Goal: Transaction & Acquisition: Purchase product/service

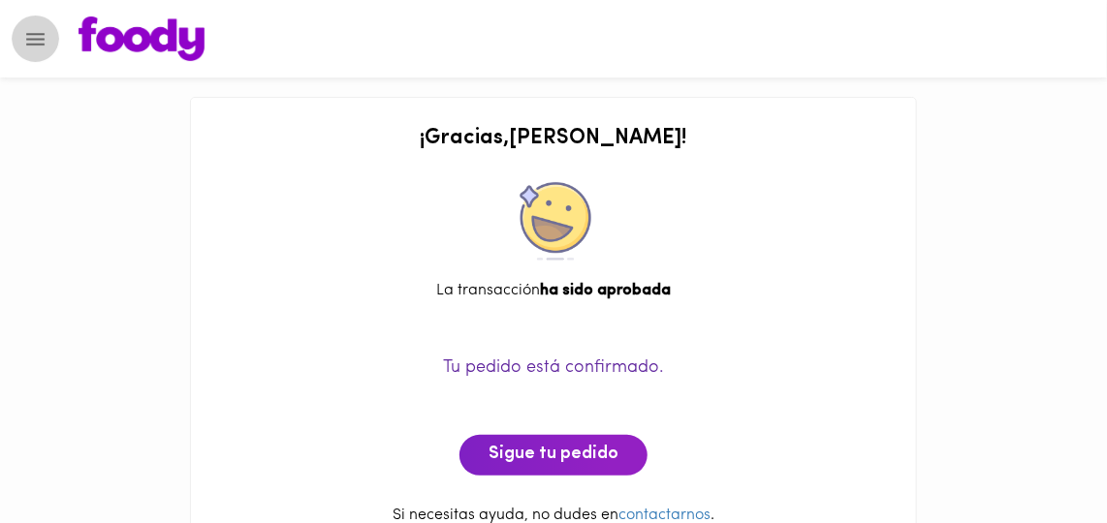
click at [38, 44] on icon "Menu" at bounding box center [35, 39] width 18 height 13
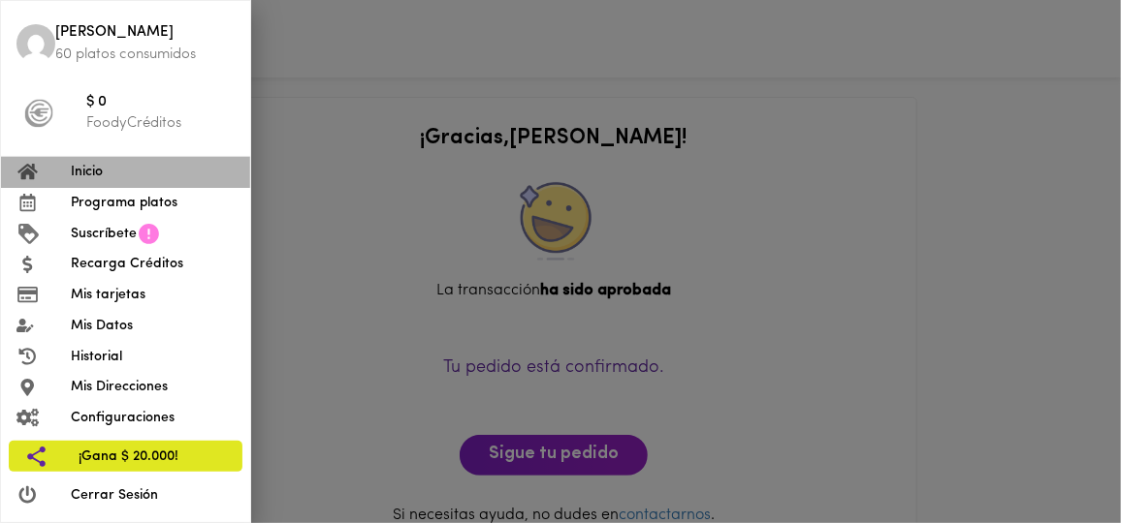
click at [105, 167] on span "Inicio" at bounding box center [153, 172] width 164 height 20
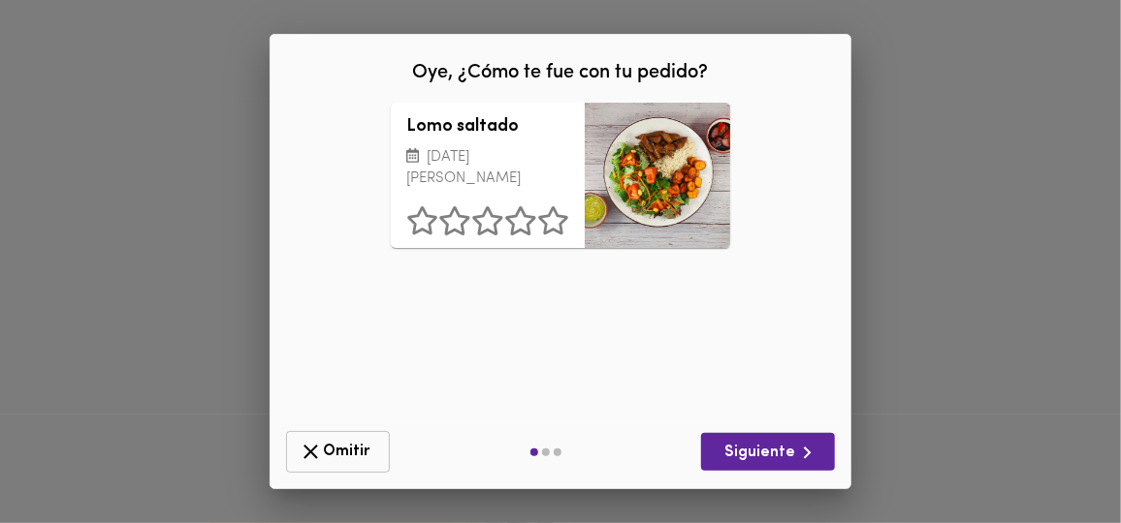
click at [319, 452] on icon "button" at bounding box center [311, 452] width 24 height 24
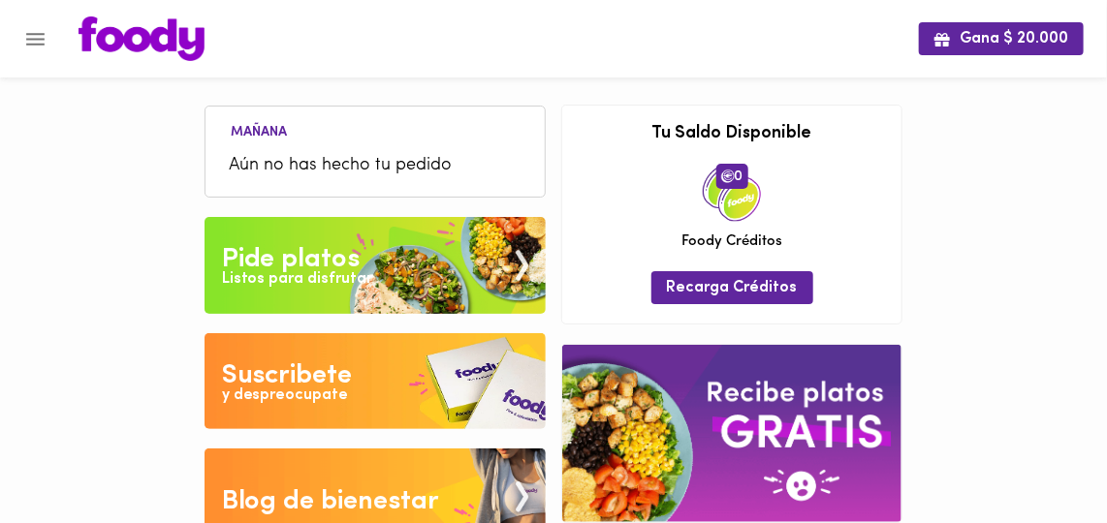
click at [290, 253] on div "Pide platos" at bounding box center [291, 259] width 139 height 39
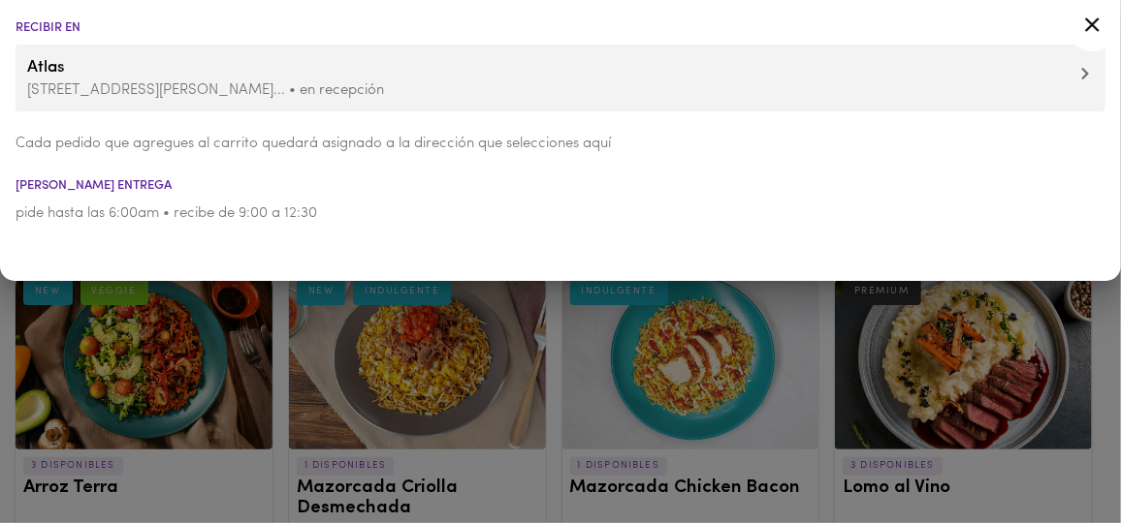
drag, startPoint x: 1097, startPoint y: 22, endPoint x: 1035, endPoint y: 69, distance: 77.5
click at [1096, 22] on icon at bounding box center [1092, 25] width 24 height 24
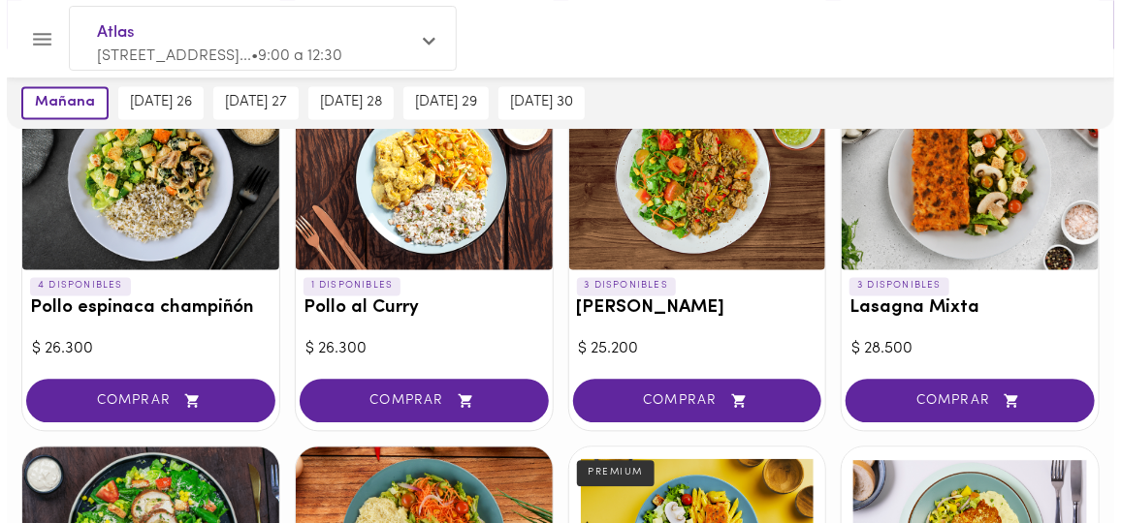
scroll to position [1321, 0]
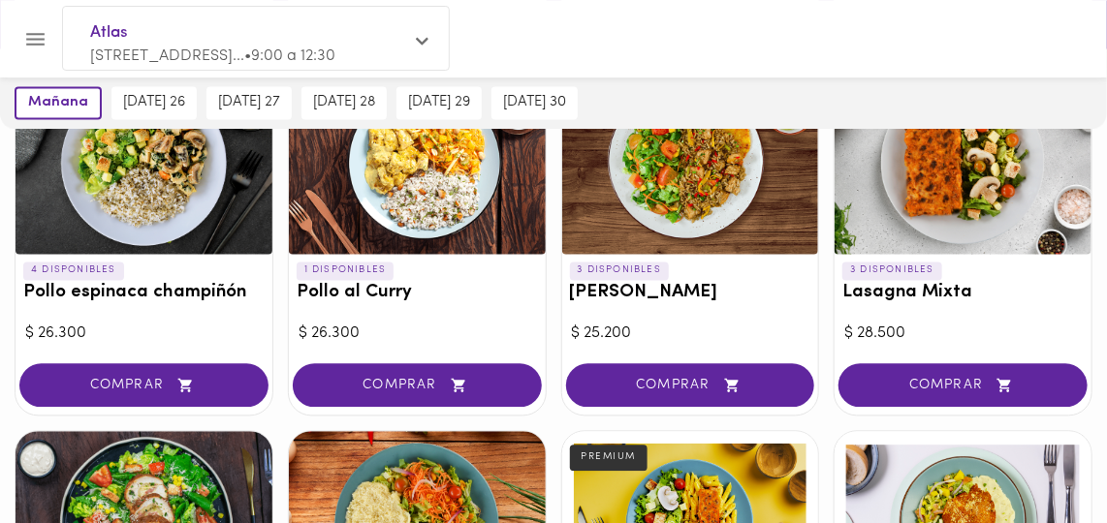
click at [194, 283] on h3 "Pollo espinaca champiñón" at bounding box center [143, 293] width 241 height 20
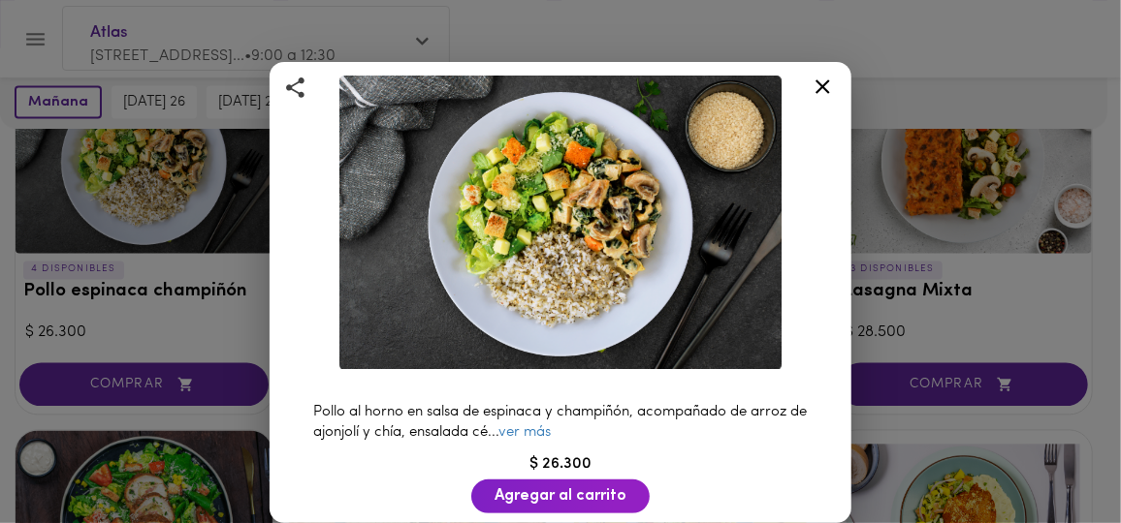
scroll to position [175, 0]
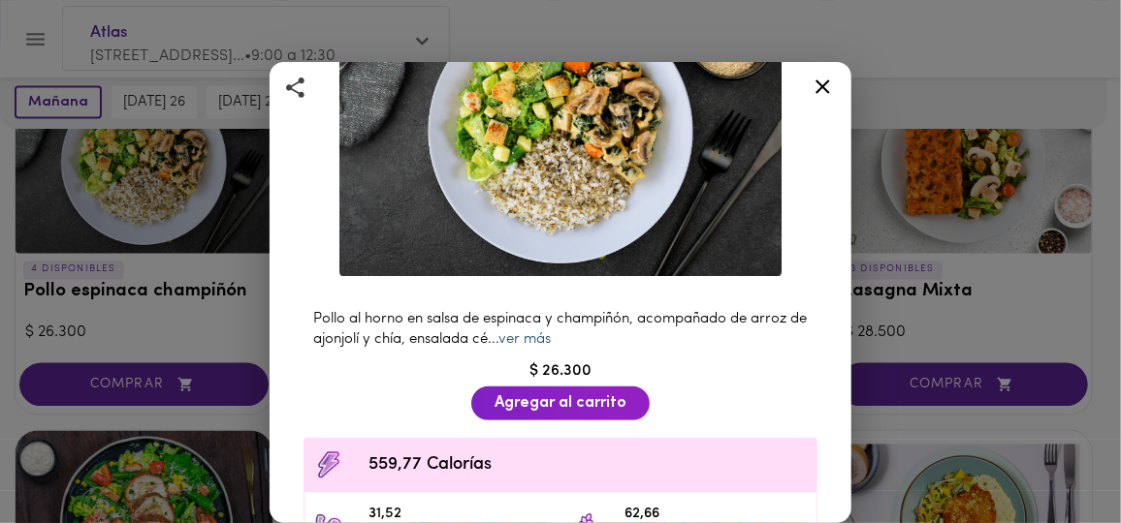
click at [551, 332] on link "ver más" at bounding box center [524, 339] width 52 height 15
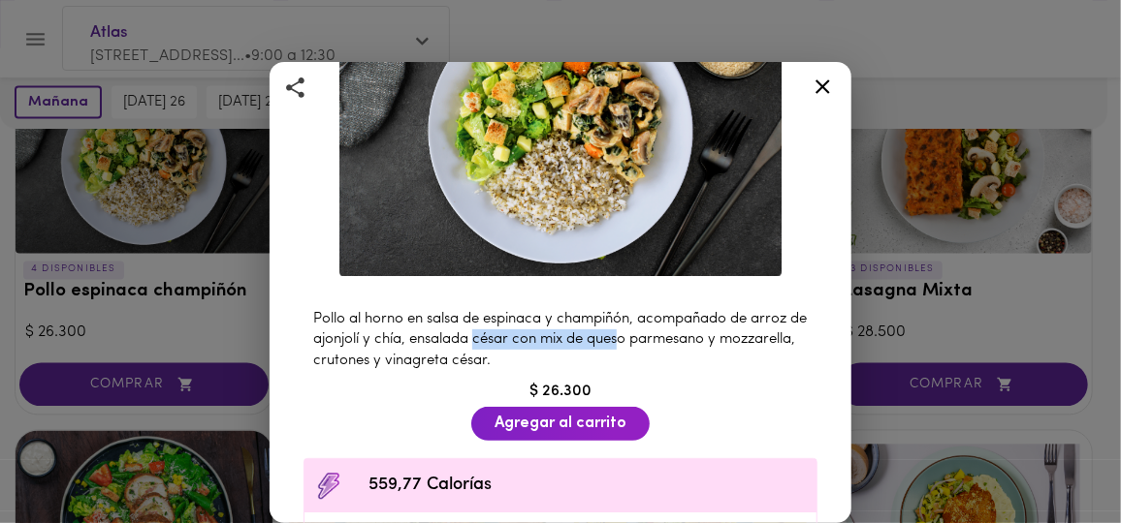
drag, startPoint x: 498, startPoint y: 327, endPoint x: 641, endPoint y: 327, distance: 142.5
click at [640, 327] on span "Pollo al horno en salsa de espinaca y champiñón, acompañado de arroz de ajonjol…" at bounding box center [559, 340] width 493 height 56
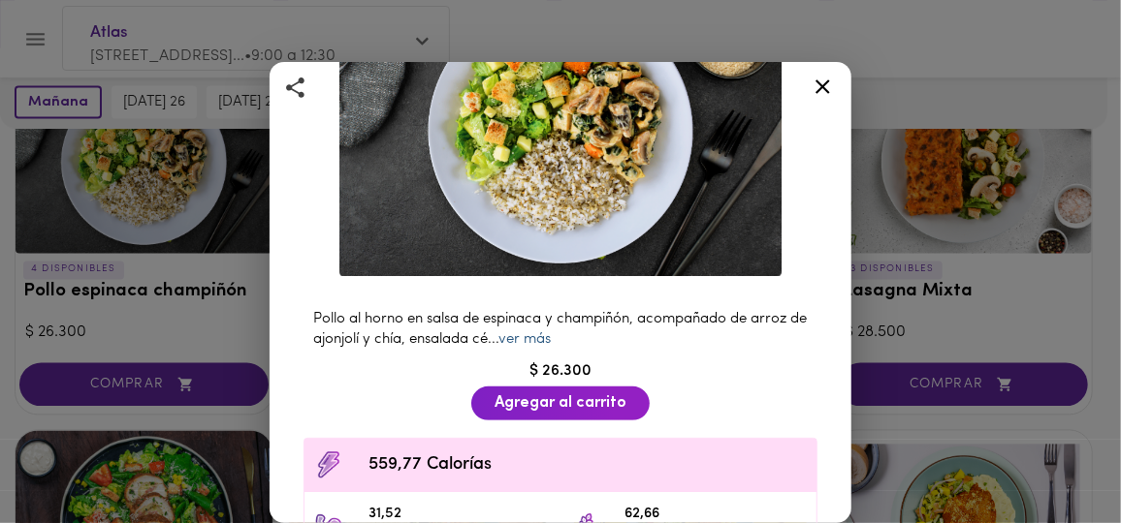
click at [541, 333] on link "ver más" at bounding box center [524, 339] width 52 height 15
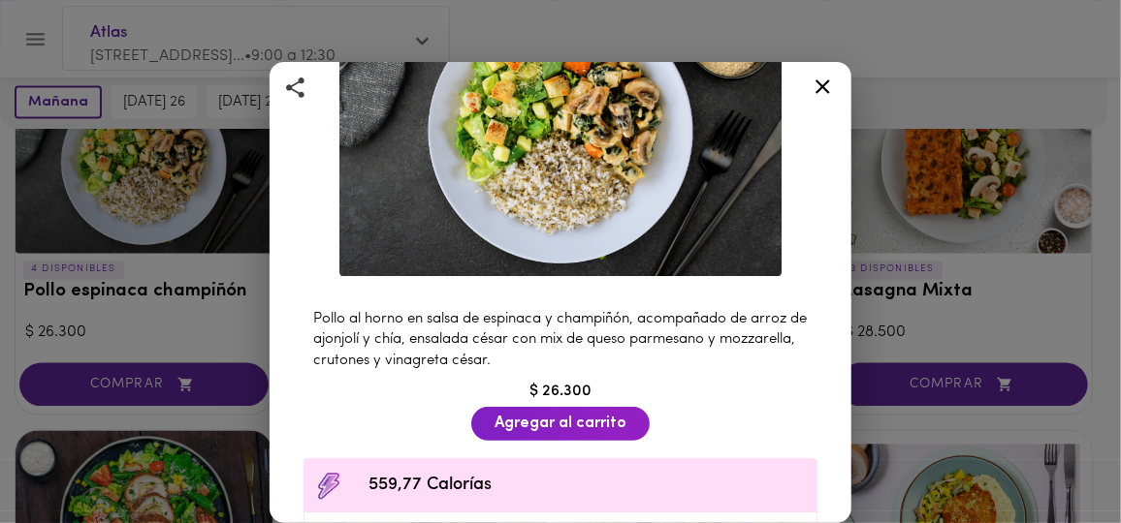
click at [815, 87] on icon at bounding box center [822, 87] width 24 height 24
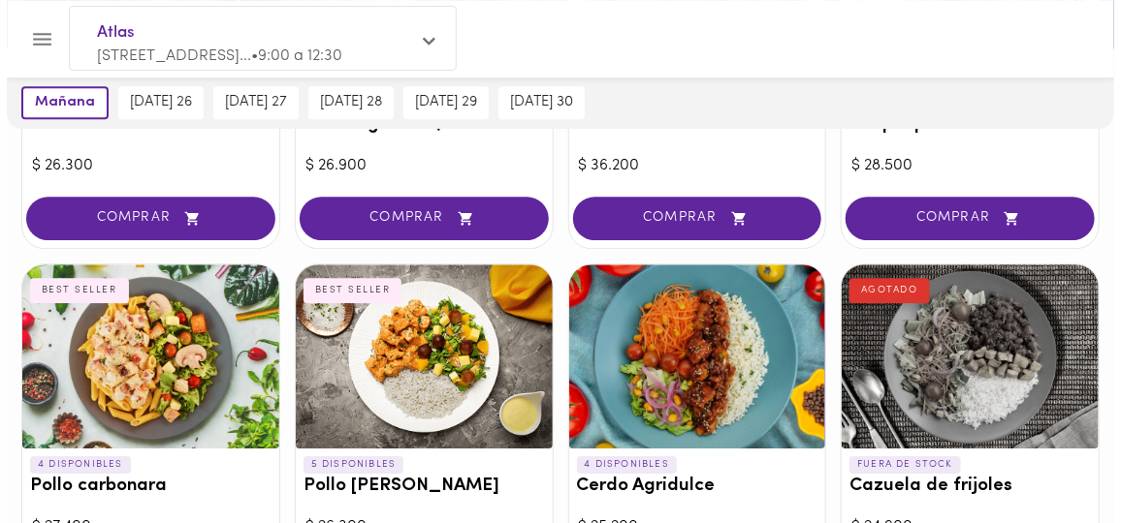
scroll to position [2026, 0]
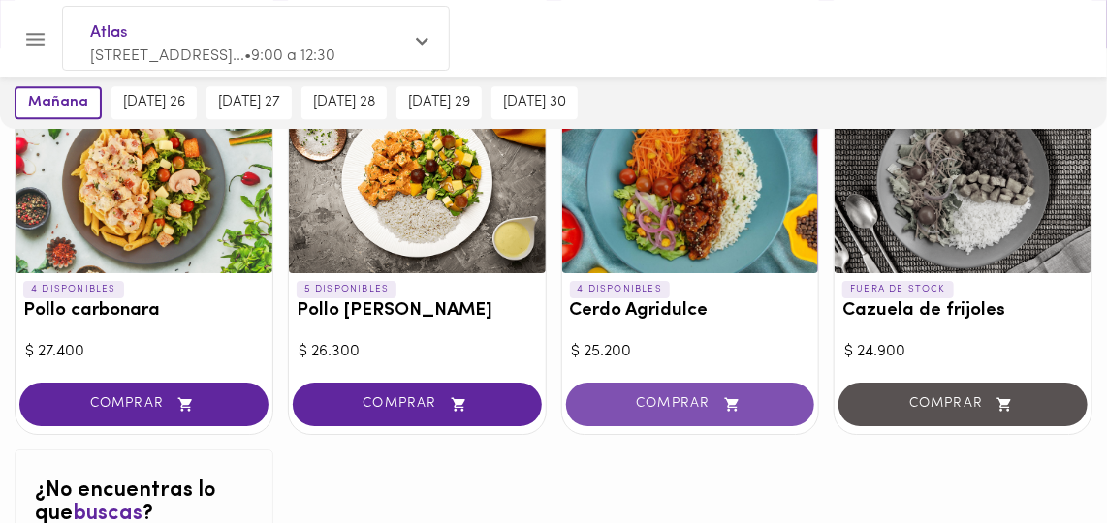
click at [702, 396] on span "COMPRAR" at bounding box center [690, 404] width 201 height 16
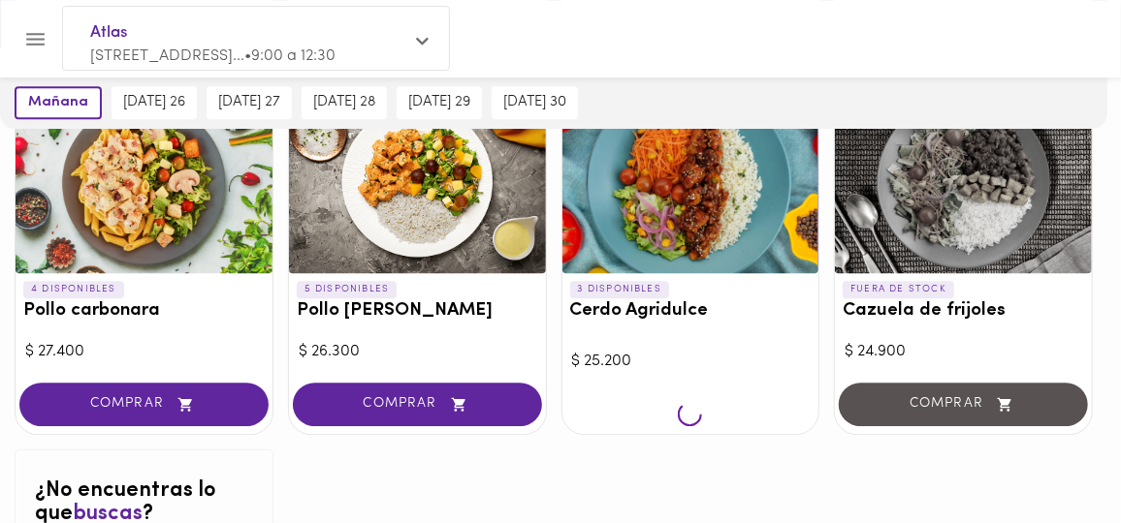
scroll to position [2027, 0]
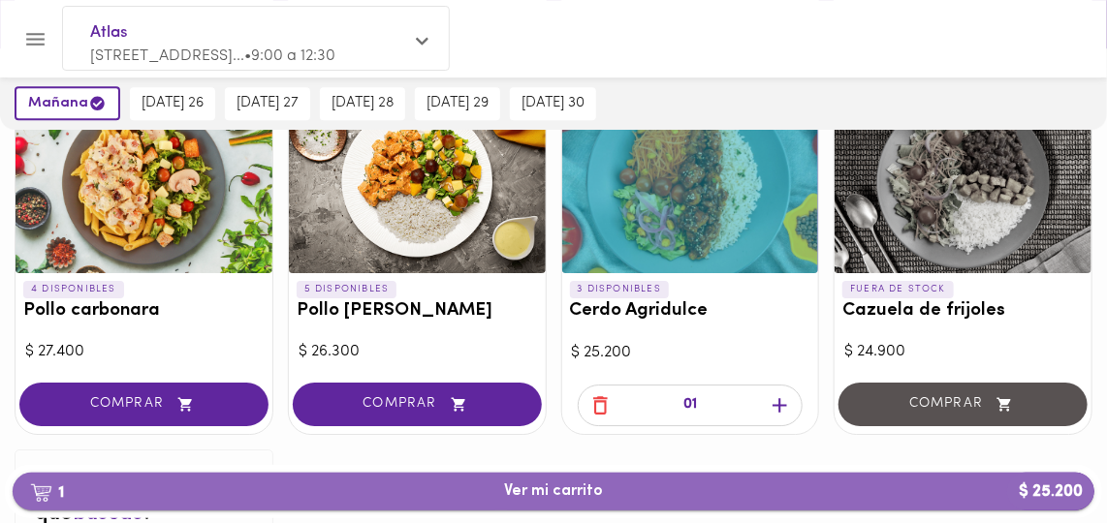
click at [547, 488] on span "1 Ver mi carrito $ 25.200" at bounding box center [553, 492] width 99 height 18
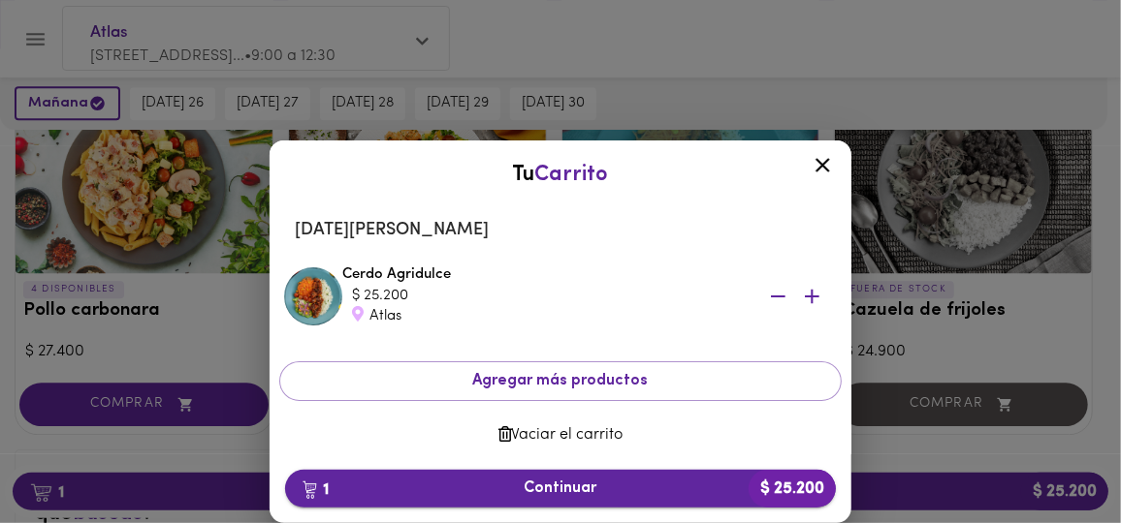
click at [525, 493] on span "1 Continuar $ 25.200" at bounding box center [560, 489] width 520 height 18
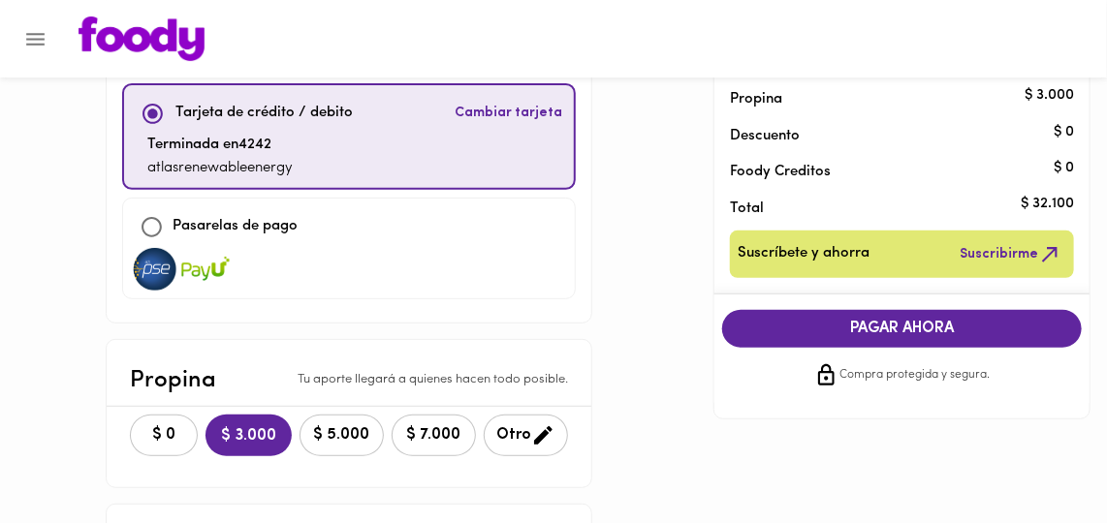
scroll to position [264, 0]
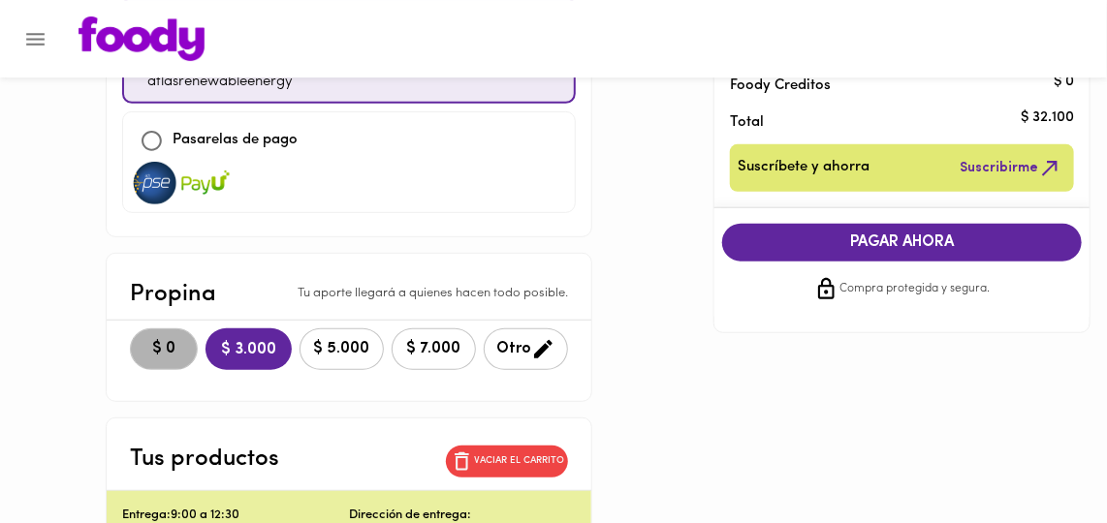
click at [142, 350] on span "$ 0" at bounding box center [163, 349] width 43 height 18
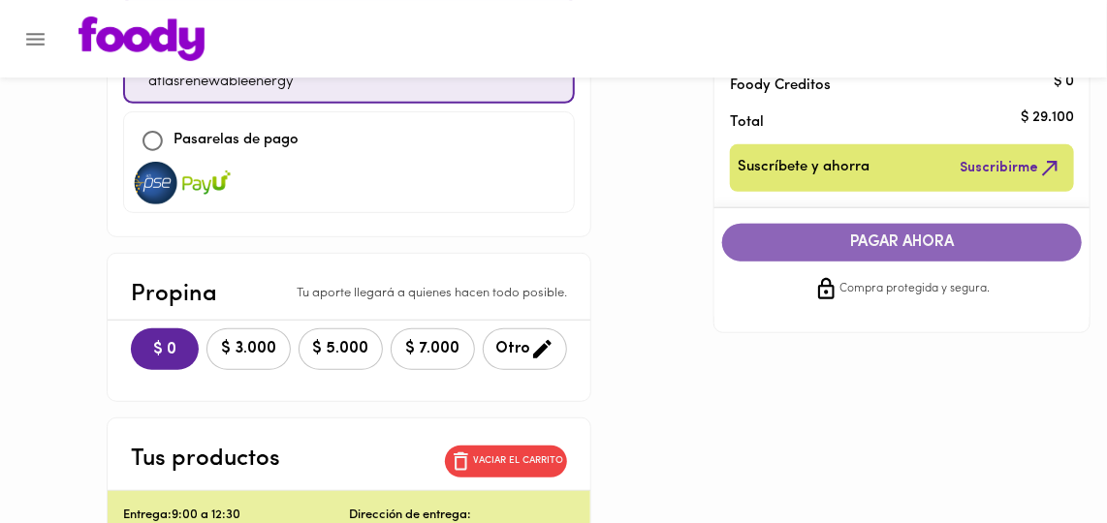
click at [865, 238] on span "PAGAR AHORA" at bounding box center [903, 243] width 322 height 18
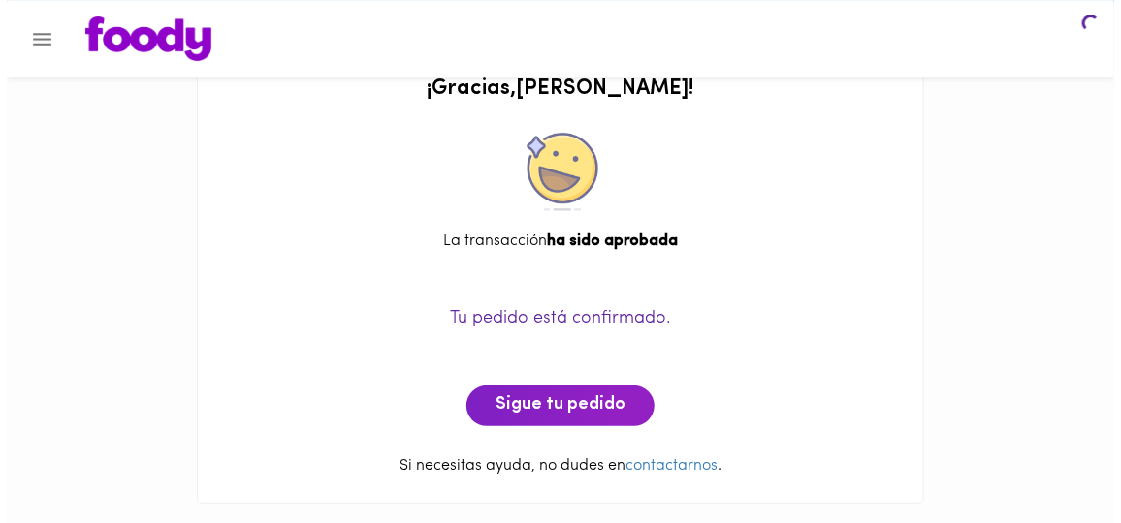
scroll to position [47, 0]
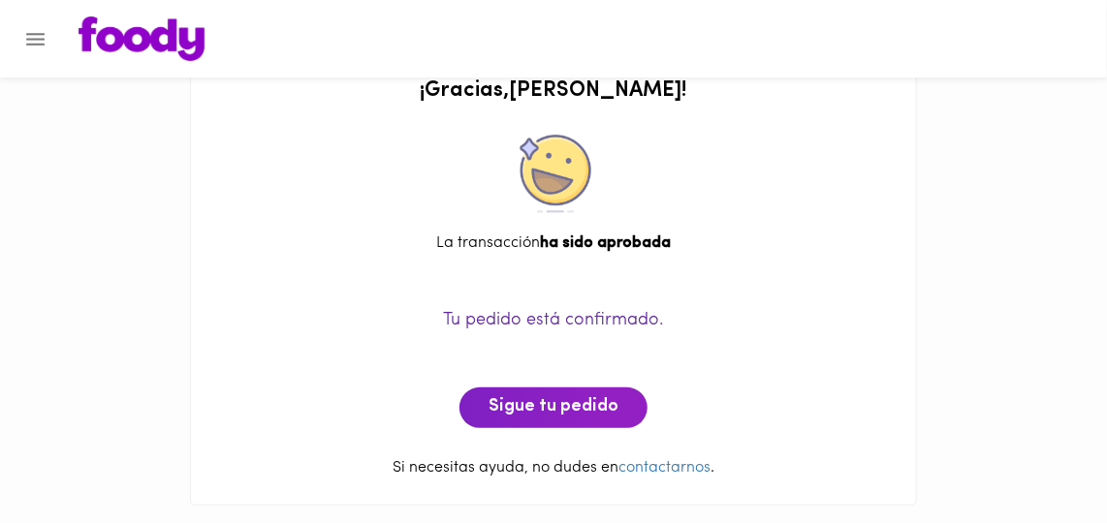
click at [31, 37] on icon "Menu" at bounding box center [35, 39] width 24 height 24
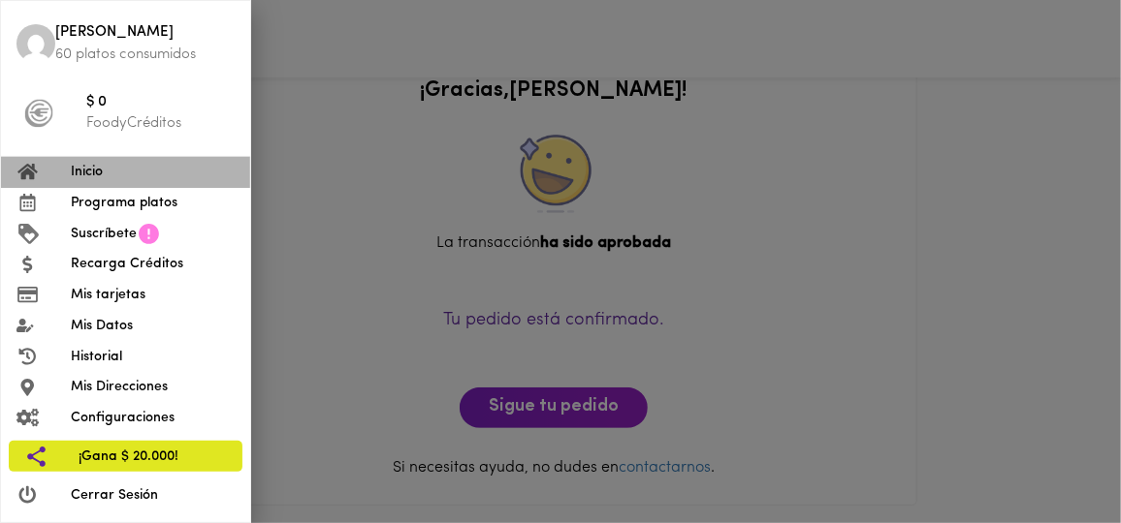
click at [117, 172] on span "Inicio" at bounding box center [153, 172] width 164 height 20
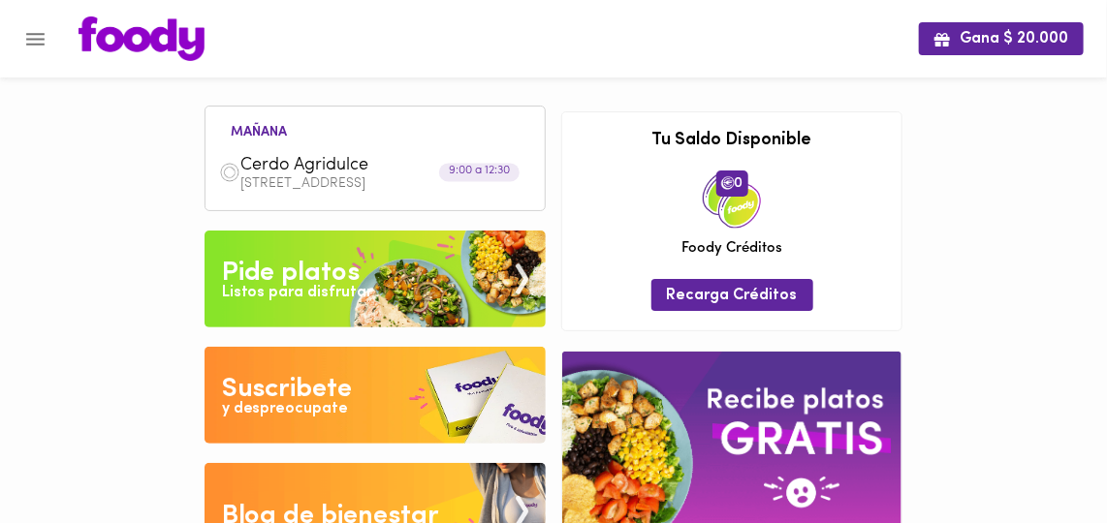
click at [317, 292] on div "Listos para disfrutar" at bounding box center [297, 293] width 151 height 22
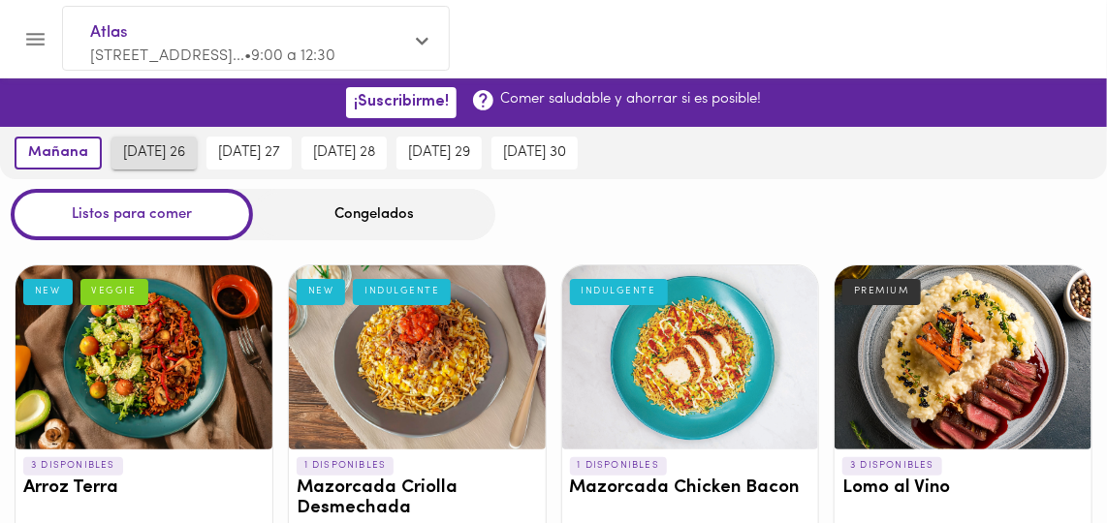
click at [142, 154] on span "[DATE] 26" at bounding box center [154, 152] width 62 height 17
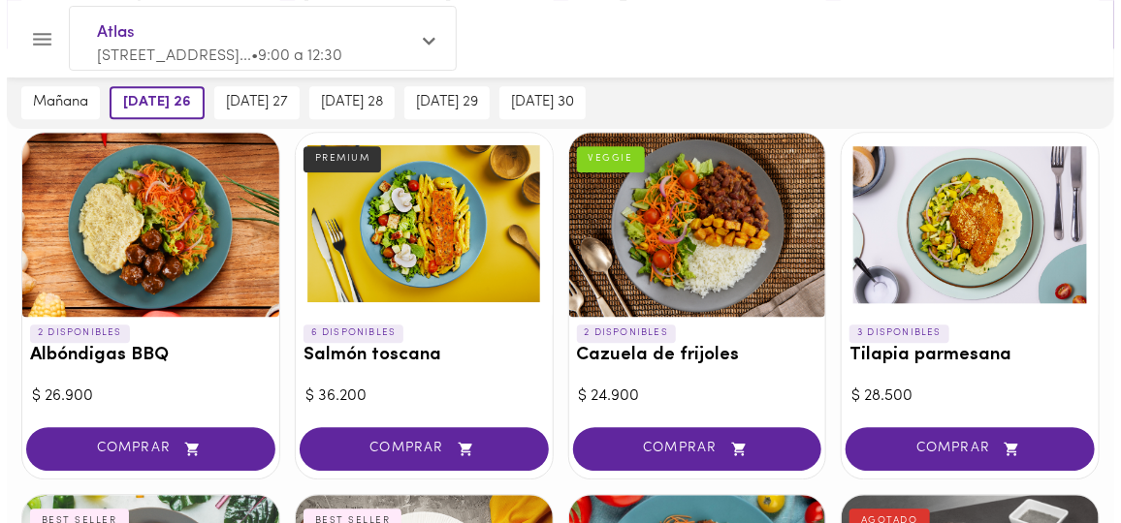
scroll to position [1615, 0]
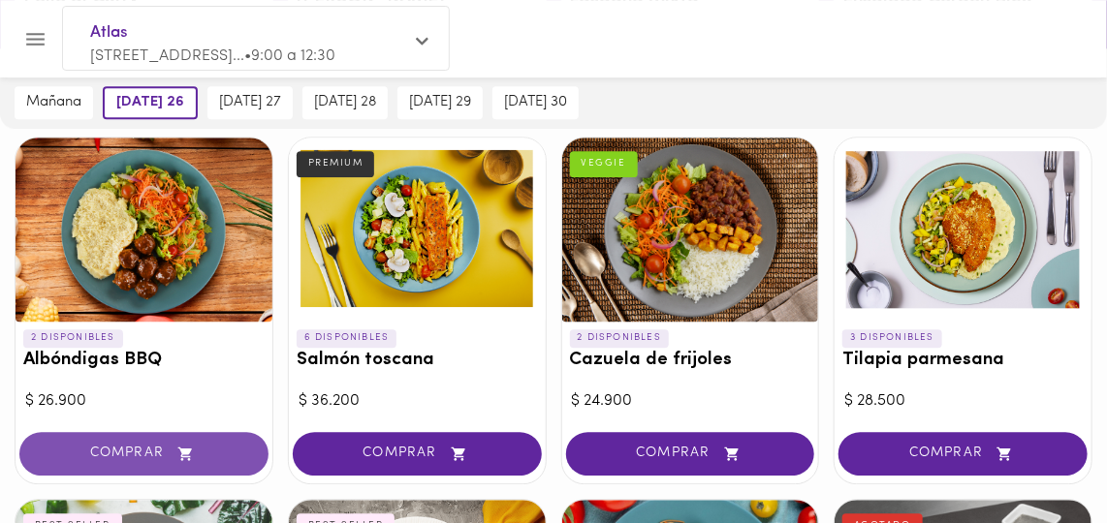
click at [111, 446] on span "COMPRAR" at bounding box center [144, 454] width 201 height 16
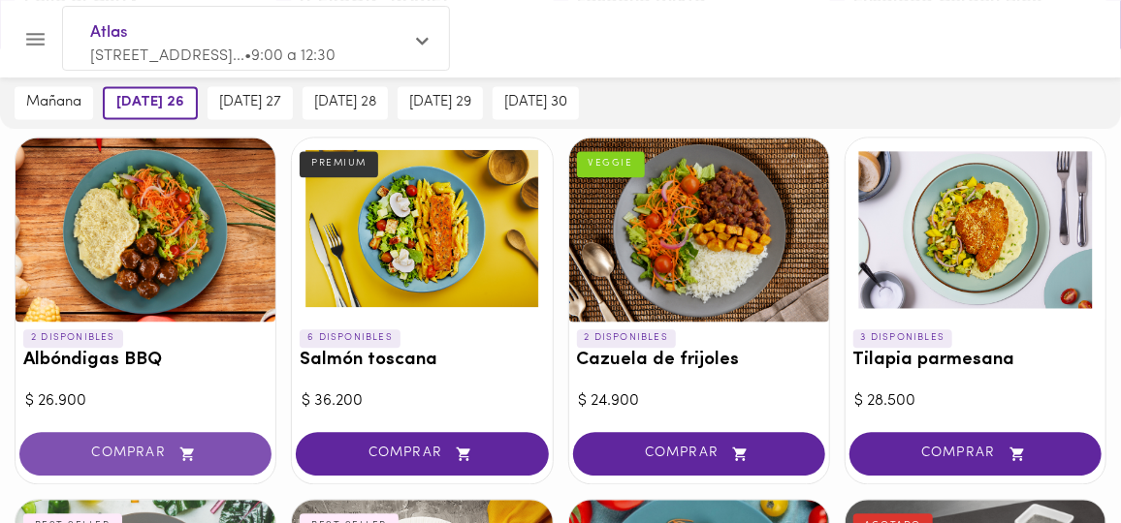
scroll to position [1616, 0]
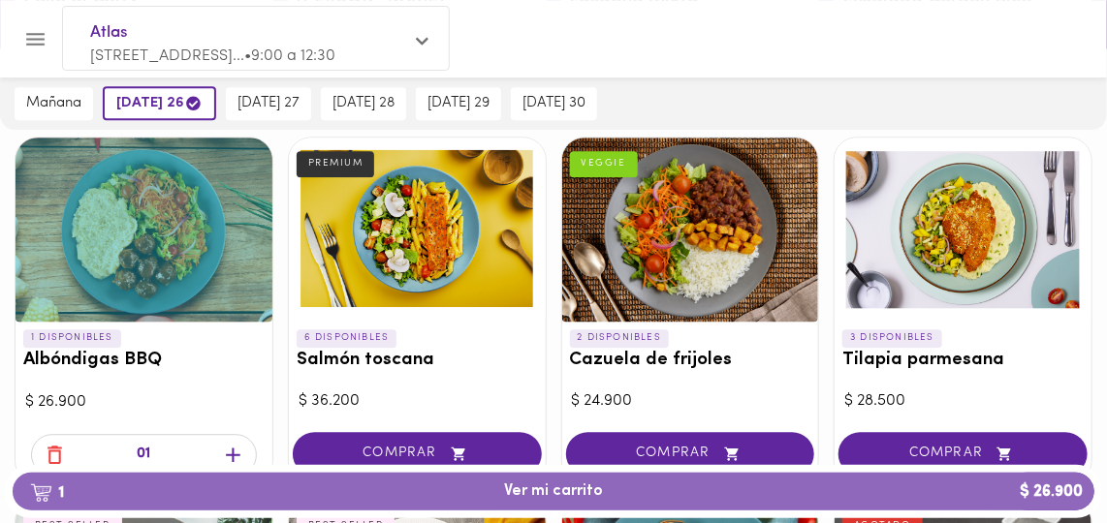
click at [559, 490] on span "1 Ver mi carrito $ 26.900" at bounding box center [553, 492] width 99 height 18
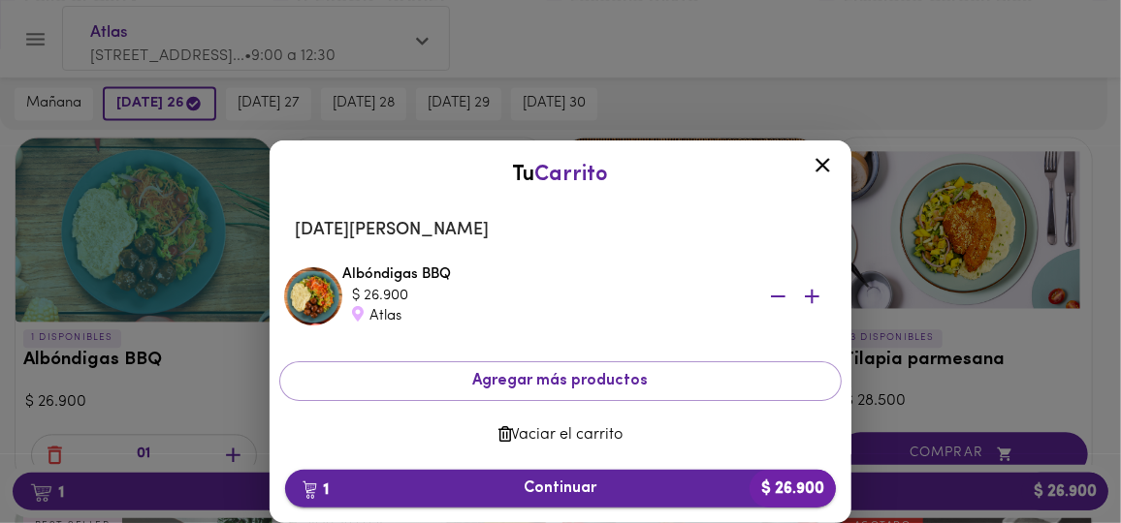
click at [590, 490] on span "1 Continuar $ 26.900" at bounding box center [560, 489] width 520 height 18
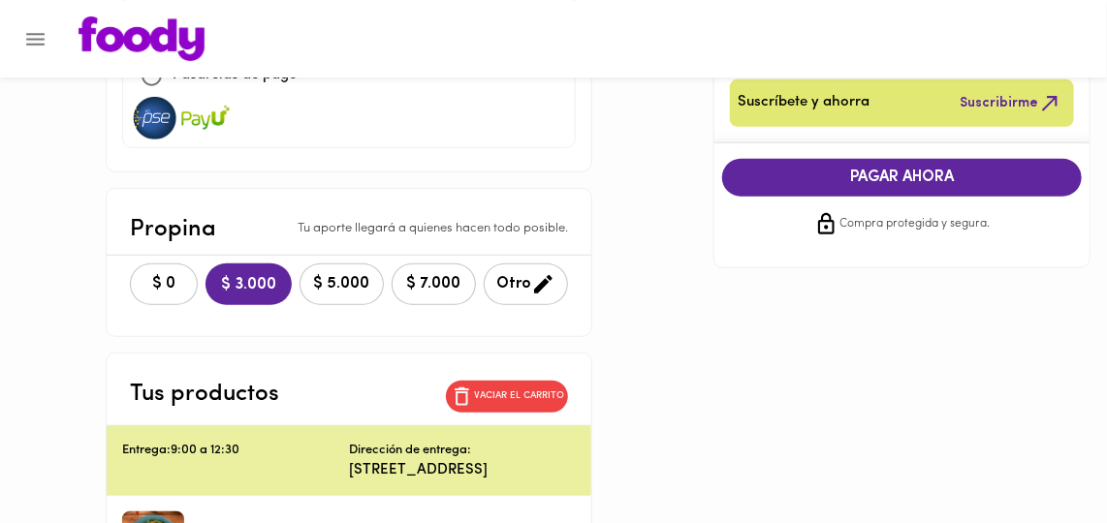
scroll to position [352, 0]
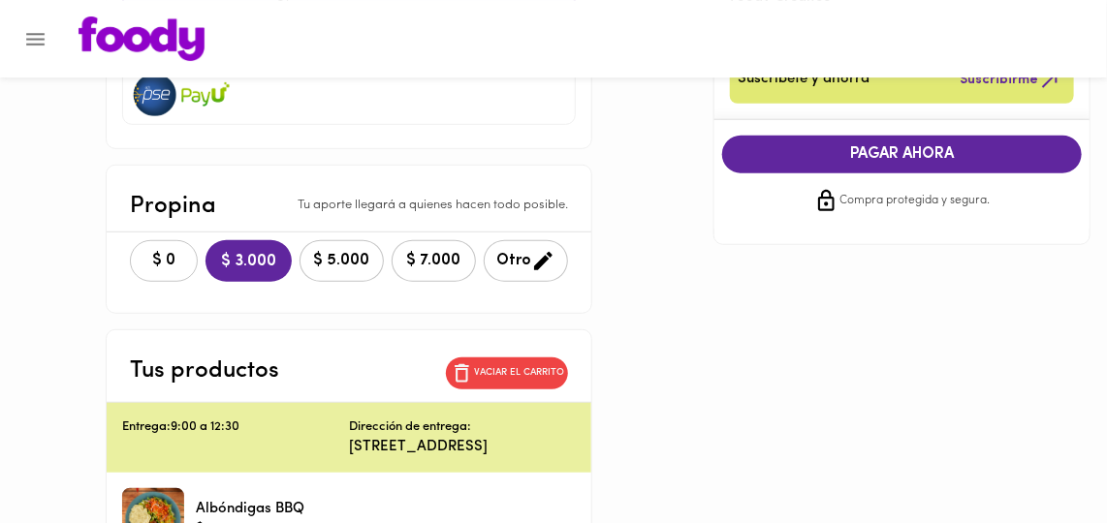
click at [142, 259] on span "$ 0" at bounding box center [163, 261] width 43 height 18
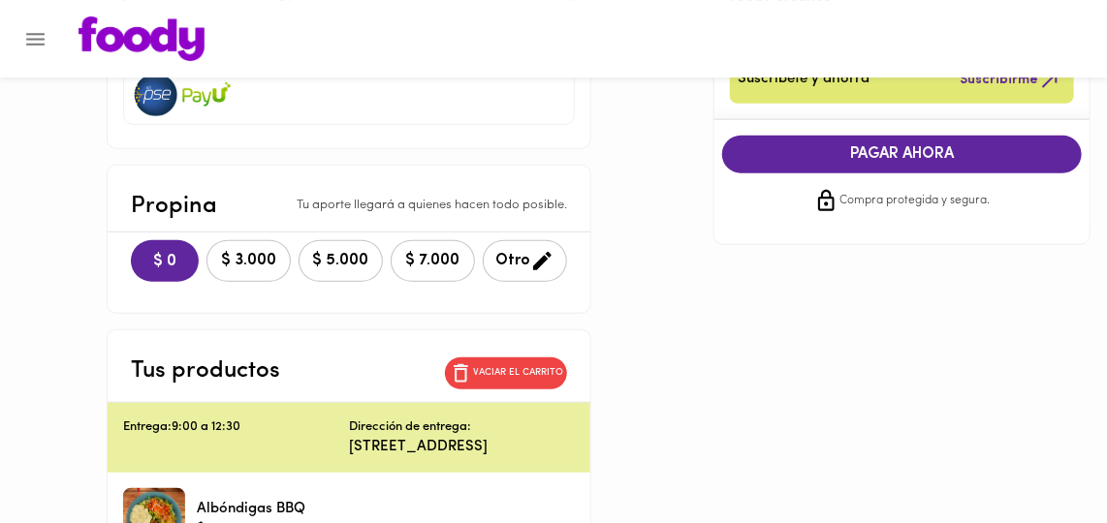
scroll to position [175, 0]
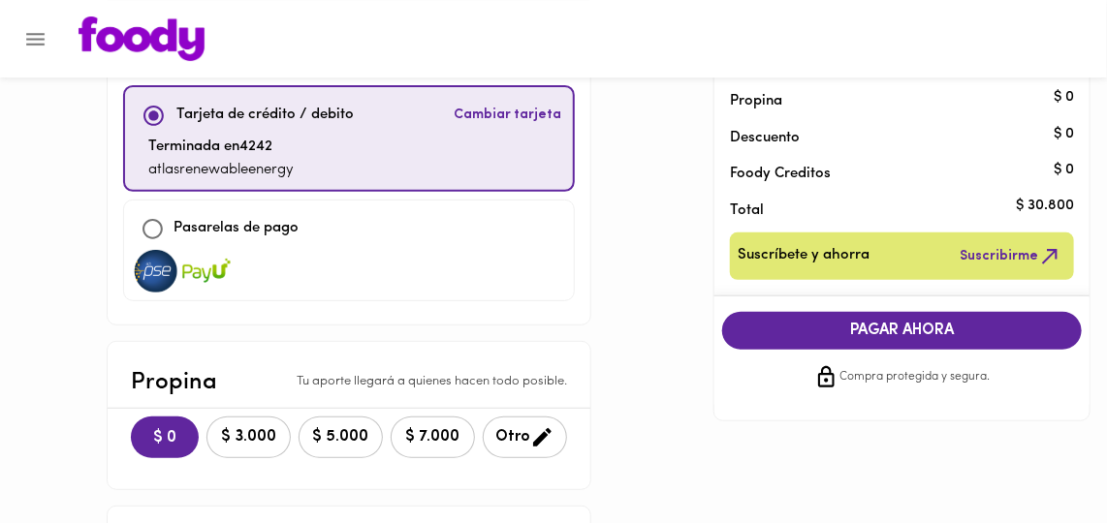
click at [899, 328] on span "PAGAR AHORA" at bounding box center [903, 331] width 322 height 18
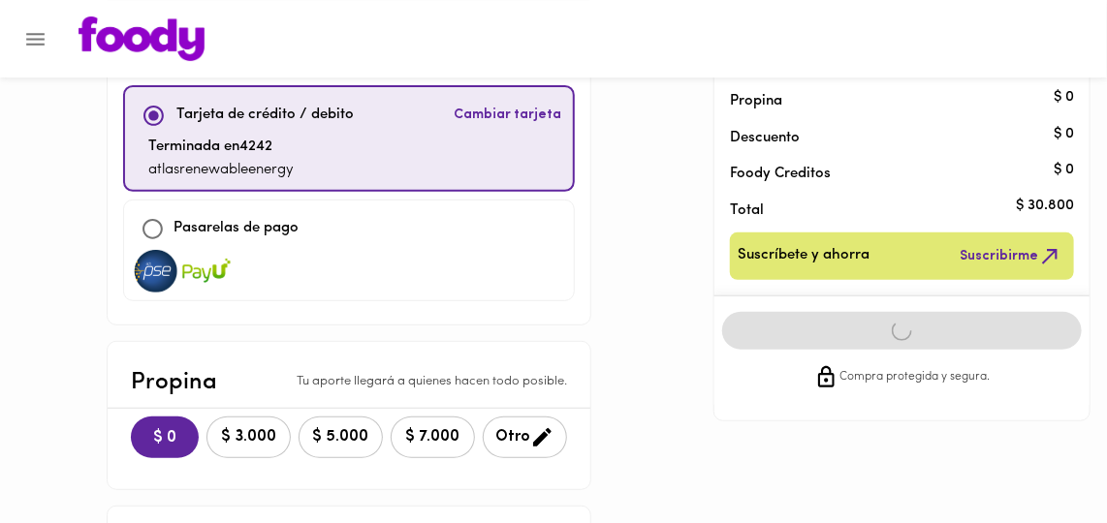
scroll to position [47, 0]
